Goal: Information Seeking & Learning: Find specific fact

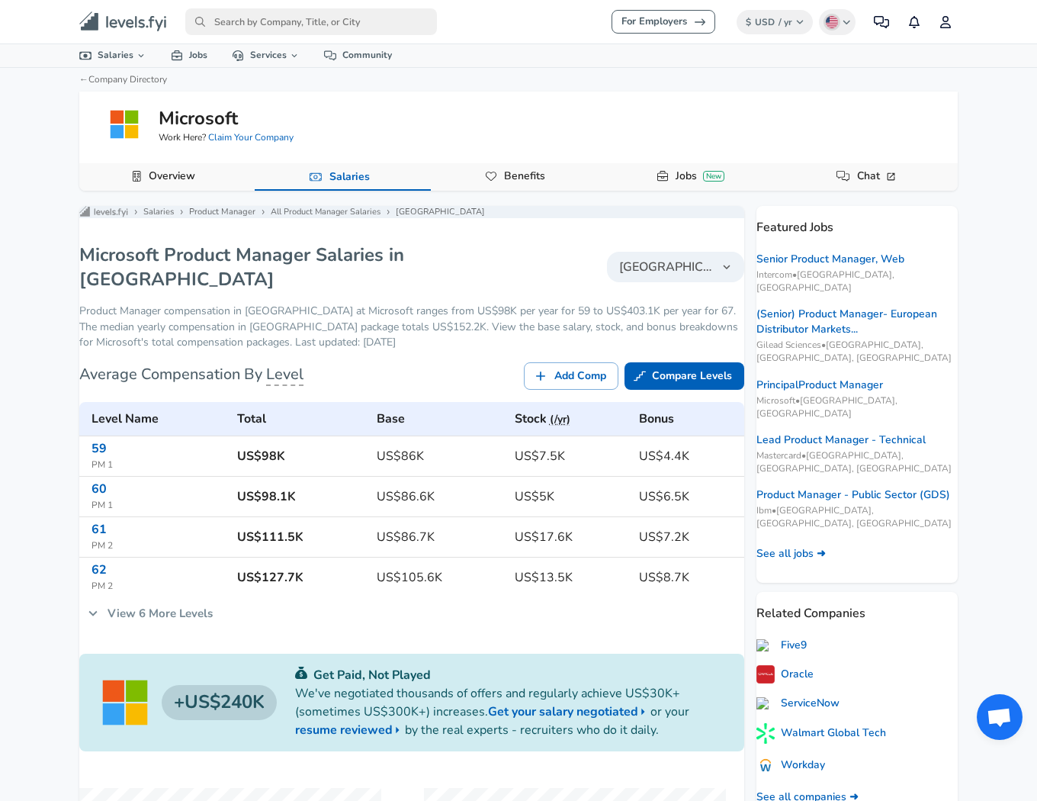
click at [804, 2] on div "For Employers $ USD / yr Change English ([GEOGRAPHIC_DATA]) Change Community No…" at bounding box center [518, 21] width 1037 height 43
click at [790, 10] on button "$ USD / yr Change" at bounding box center [775, 22] width 77 height 24
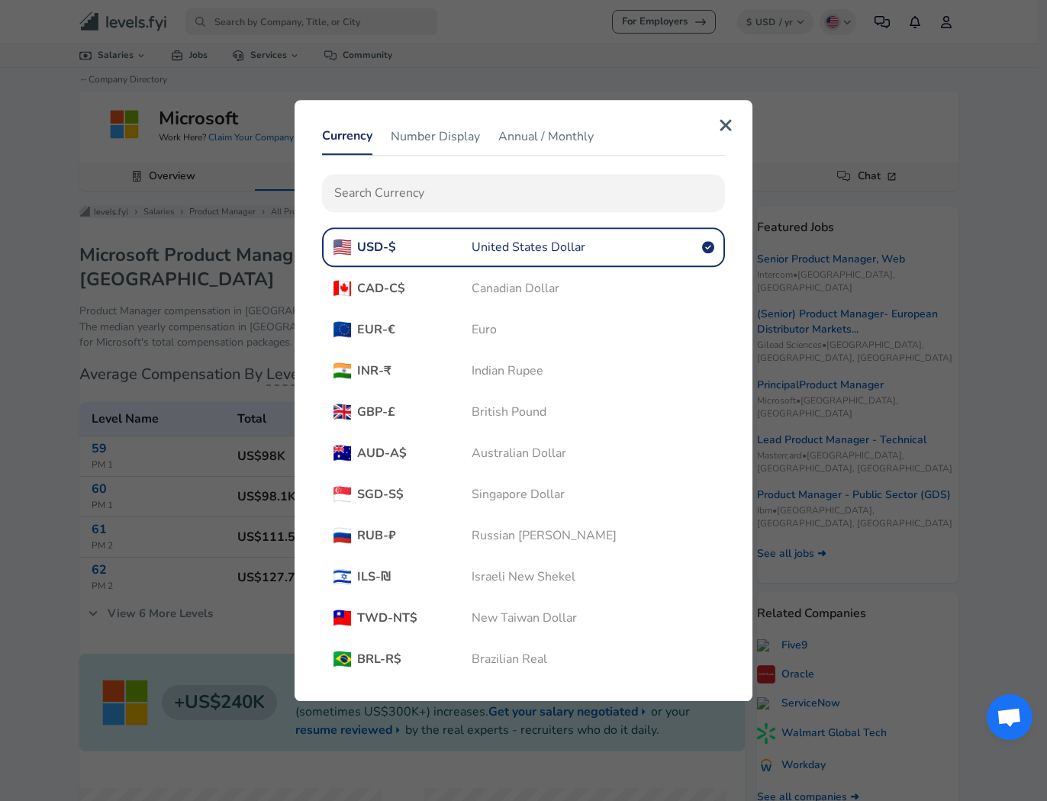
click at [464, 291] on span "CAD - C$" at bounding box center [414, 288] width 114 height 17
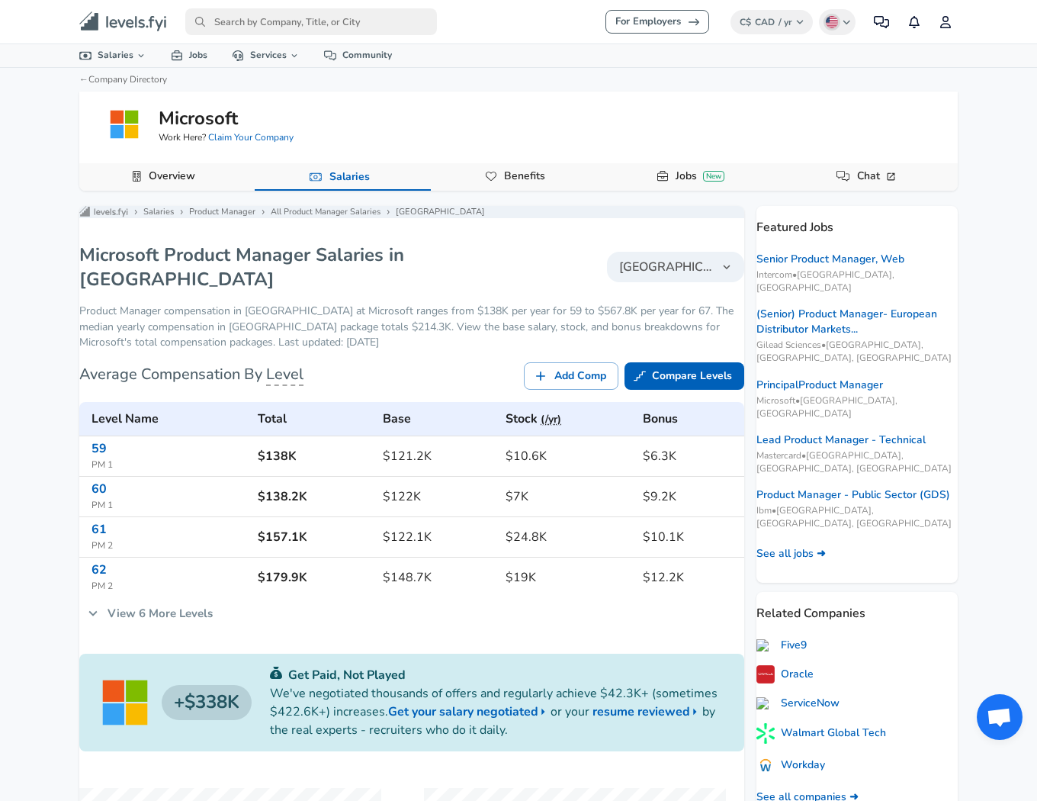
click at [153, 603] on link "View 6 More Levels" at bounding box center [150, 613] width 142 height 32
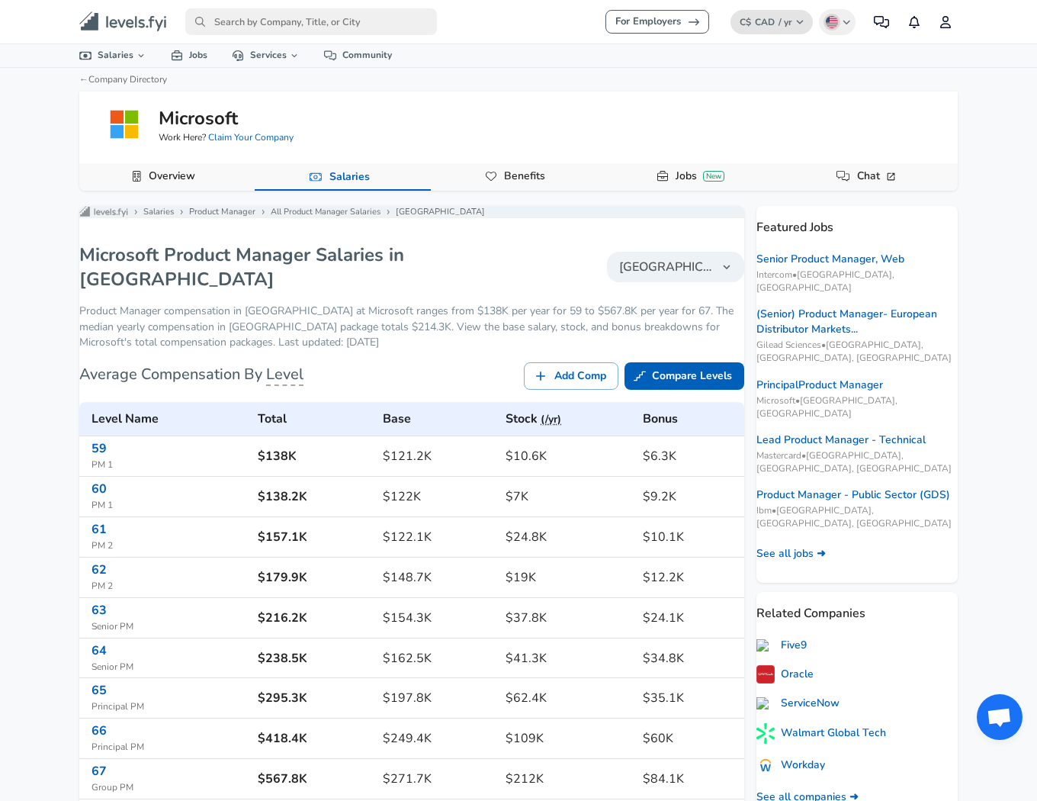
click at [764, 27] on span "CAD" at bounding box center [765, 22] width 20 height 12
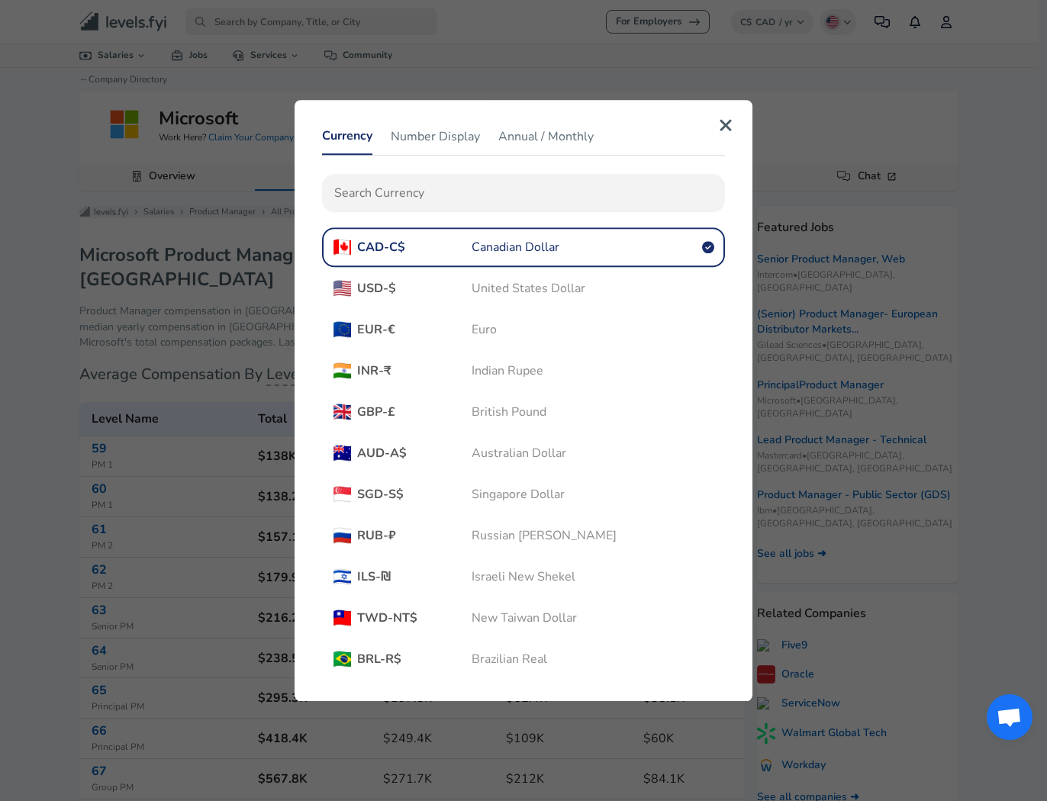
drag, startPoint x: 577, startPoint y: 281, endPoint x: 576, endPoint y: 260, distance: 21.4
click at [576, 281] on span "United States Dollar" at bounding box center [528, 288] width 114 height 17
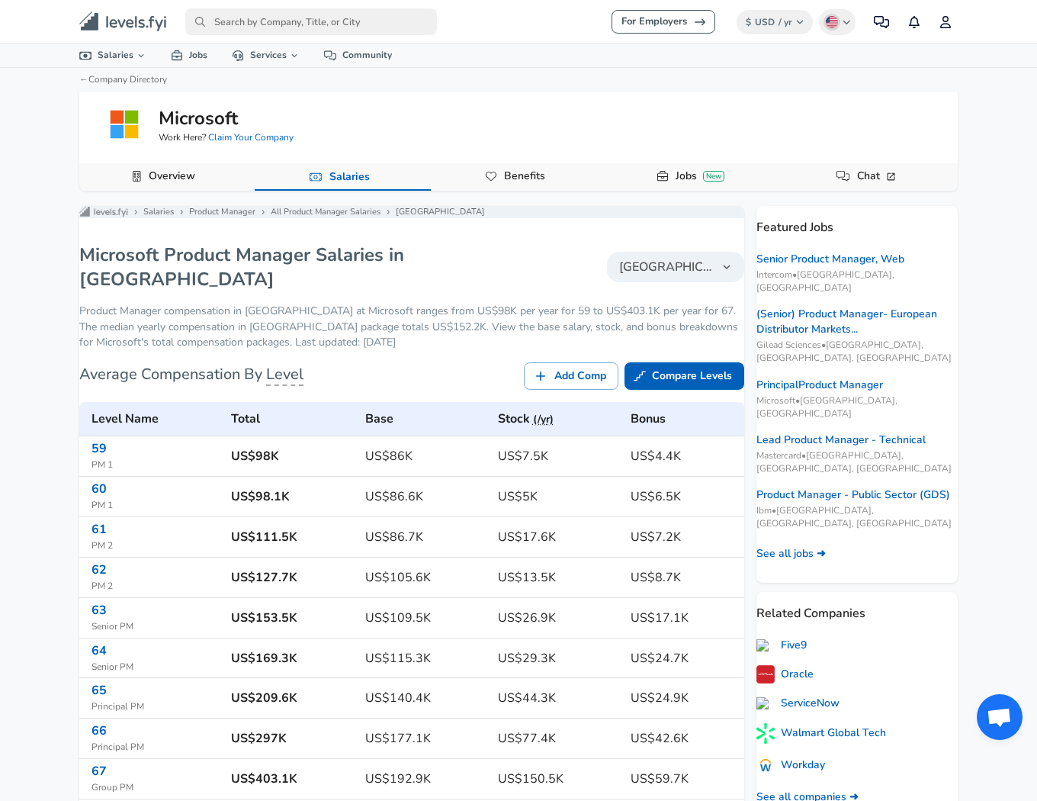
click at [680, 21] on link "For Employers" at bounding box center [664, 22] width 104 height 24
click at [637, 275] on span "[GEOGRAPHIC_DATA]" at bounding box center [666, 267] width 95 height 18
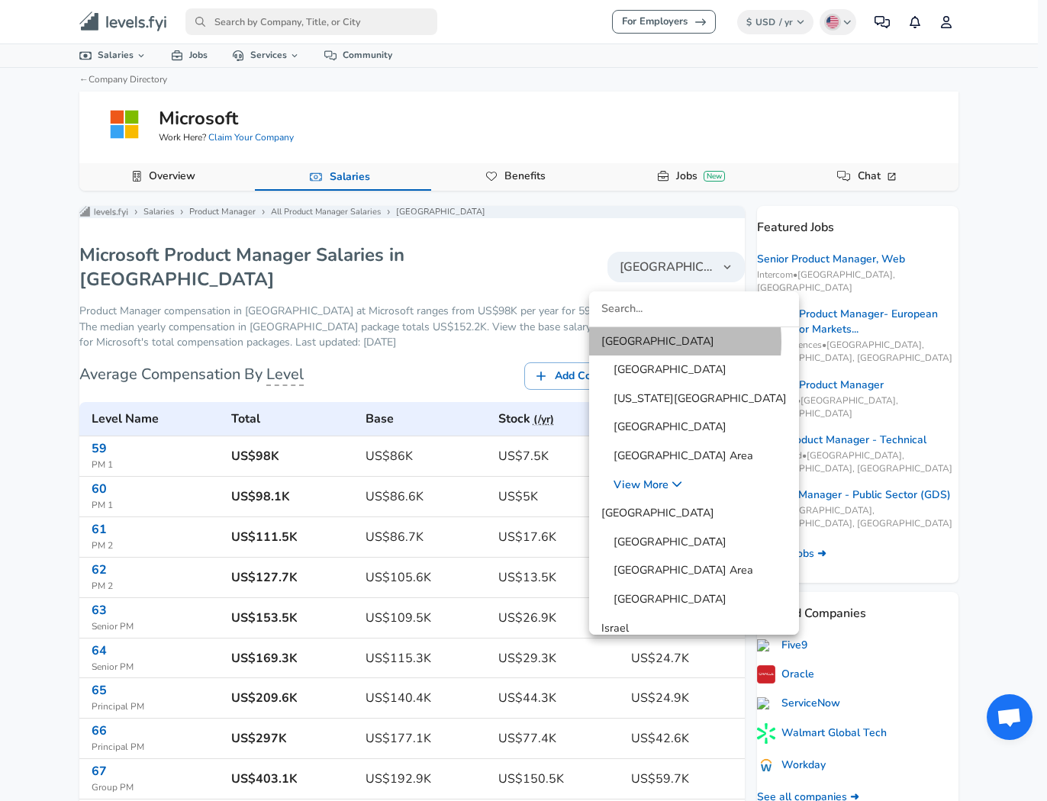
click at [629, 341] on span "[GEOGRAPHIC_DATA]" at bounding box center [657, 341] width 113 height 17
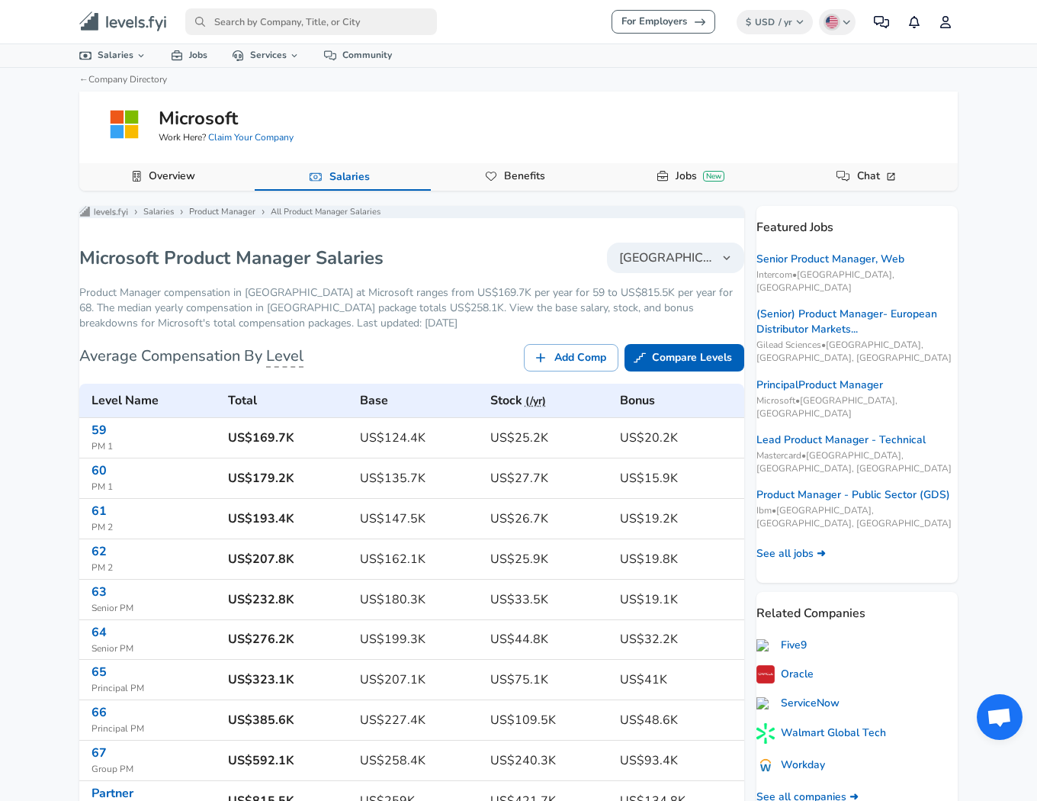
click at [641, 83] on div "← Company Directory Microsoft Work Here? Claim Your Company Overview Salaries B…" at bounding box center [518, 129] width 915 height 123
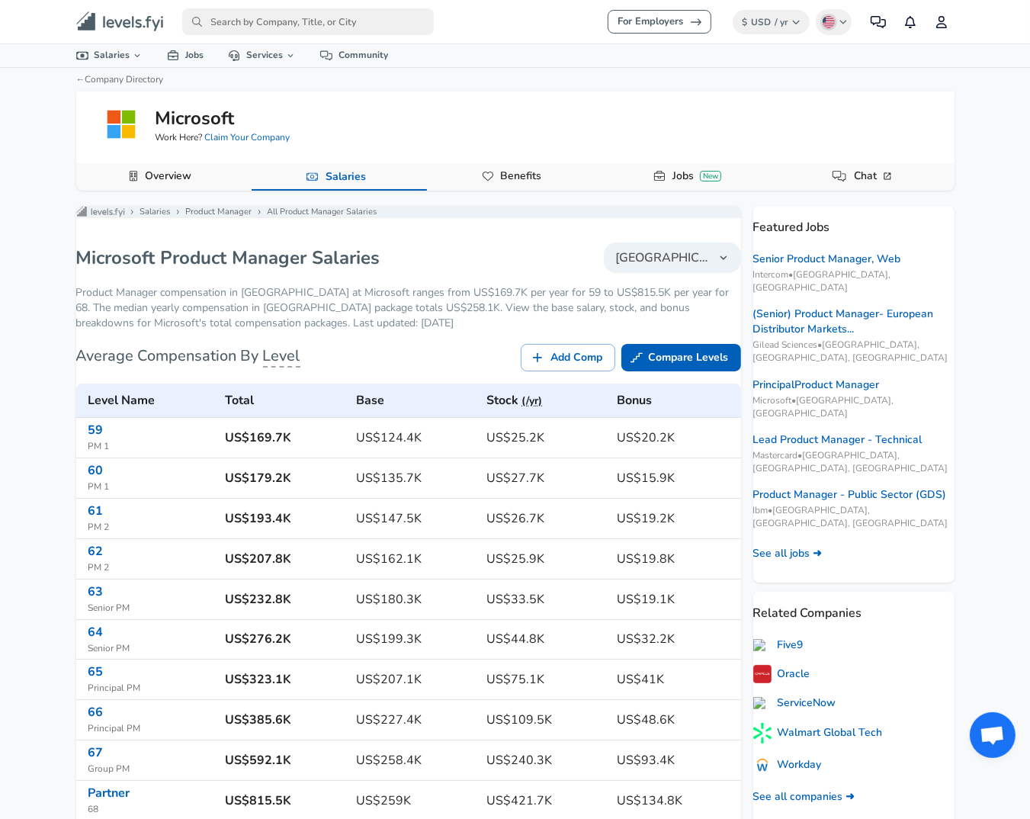
click at [127, 27] on icon "primary" at bounding box center [118, 21] width 30 height 11
